Goal: Information Seeking & Learning: Stay updated

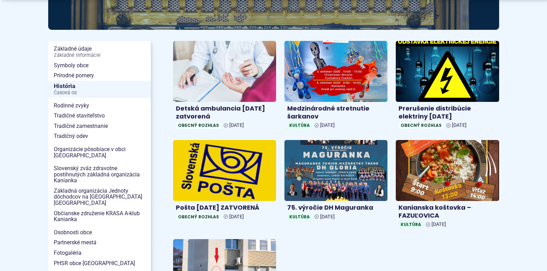
scroll to position [139, 0]
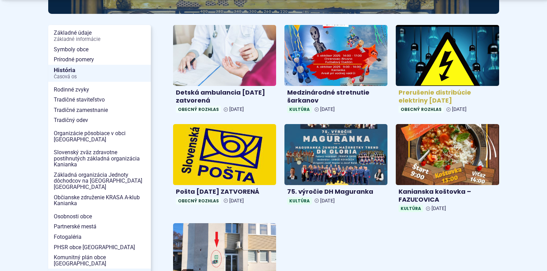
click at [431, 93] on h4 "Prerušenie distribúcie elektriny [DATE]" at bounding box center [448, 97] width 98 height 16
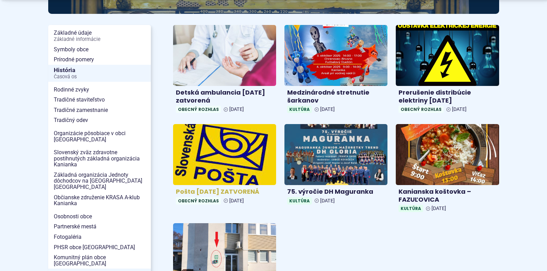
click at [222, 191] on h4 "Pošta 30.9.2025 ZATVORENÁ" at bounding box center [225, 192] width 98 height 8
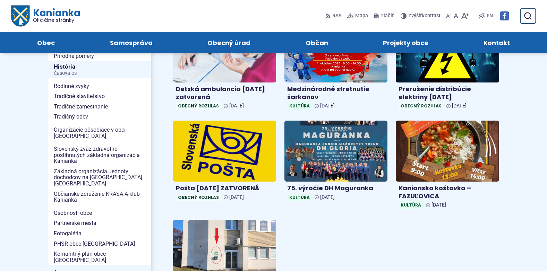
scroll to position [104, 0]
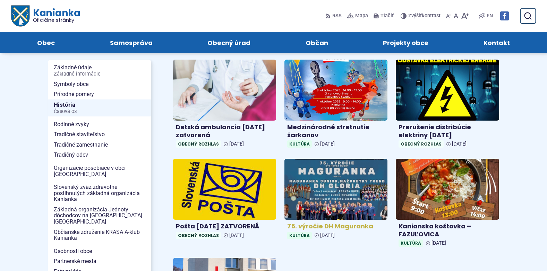
click at [332, 226] on h4 "75. výročie DH Maguranka" at bounding box center [336, 227] width 98 height 8
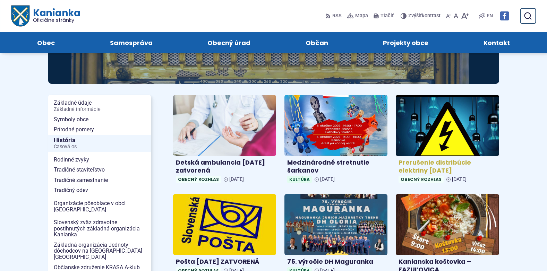
scroll to position [0, 0]
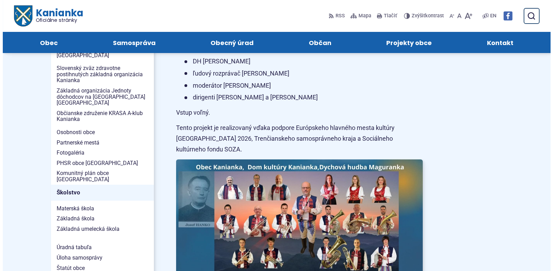
scroll to position [208, 0]
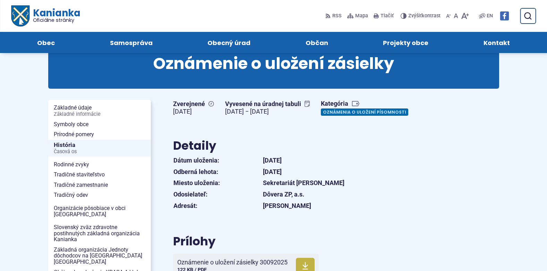
scroll to position [35, 0]
